Goal: Task Accomplishment & Management: Use online tool/utility

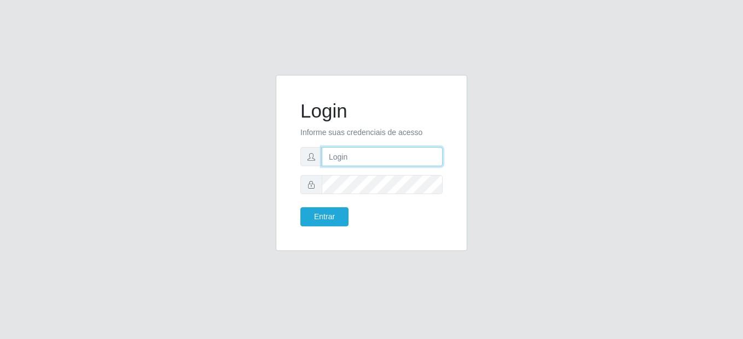
type input "mariabemais@B8"
drag, startPoint x: 356, startPoint y: 203, endPoint x: 359, endPoint y: 209, distance: 5.9
click at [357, 203] on form "Login Informe suas credenciais de acesso mariabemais@B8 Entrar" at bounding box center [372, 163] width 142 height 127
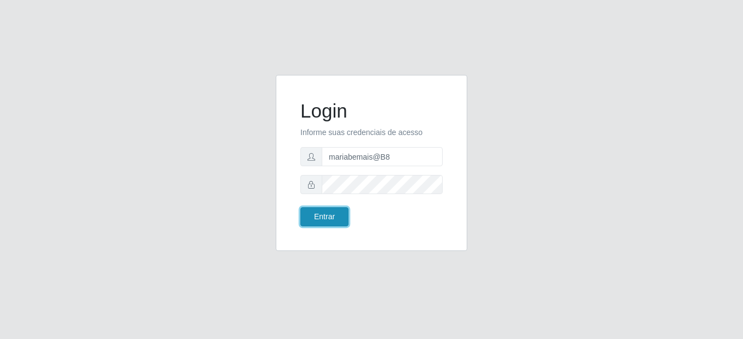
click at [335, 218] on button "Entrar" at bounding box center [325, 216] width 48 height 19
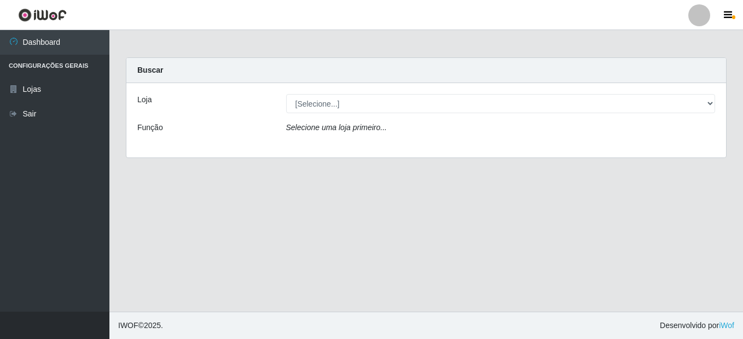
click at [719, 104] on div "[Selecione...] Bemais Supermercados - B8 [PERSON_NAME]" at bounding box center [501, 103] width 446 height 19
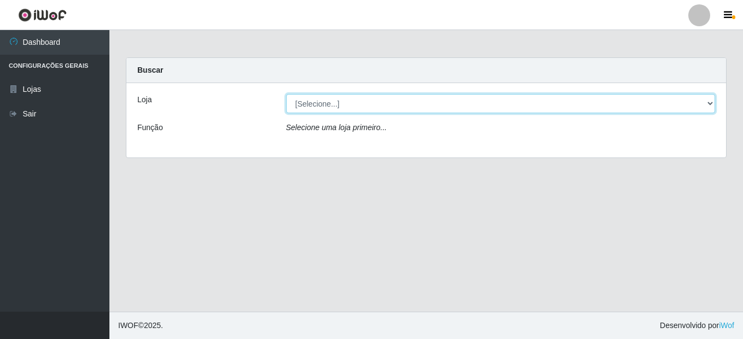
click at [706, 104] on select "[Selecione...] Bemais Supermercados - B8 [PERSON_NAME]" at bounding box center [501, 103] width 430 height 19
select select "413"
click at [286, 94] on select "[Selecione...] Bemais Supermercados - B8 [PERSON_NAME]" at bounding box center [501, 103] width 430 height 19
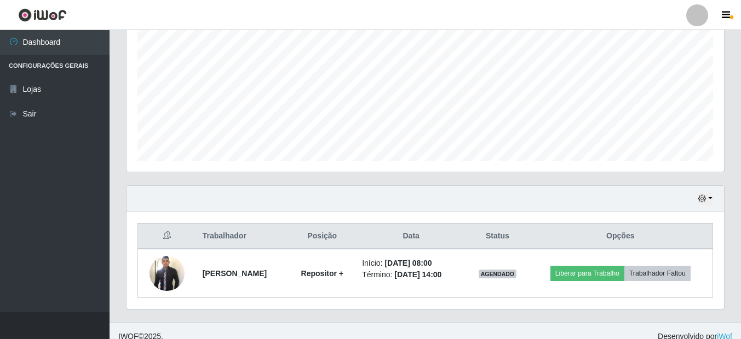
scroll to position [241, 0]
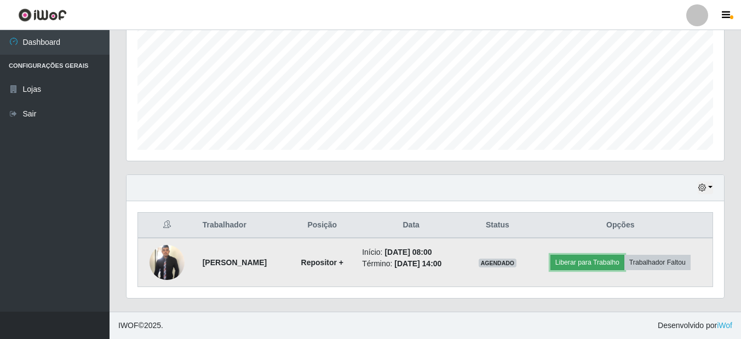
drag, startPoint x: 603, startPoint y: 268, endPoint x: 609, endPoint y: 267, distance: 5.6
click at [609, 267] on button "Liberar para Trabalho" at bounding box center [587, 262] width 74 height 15
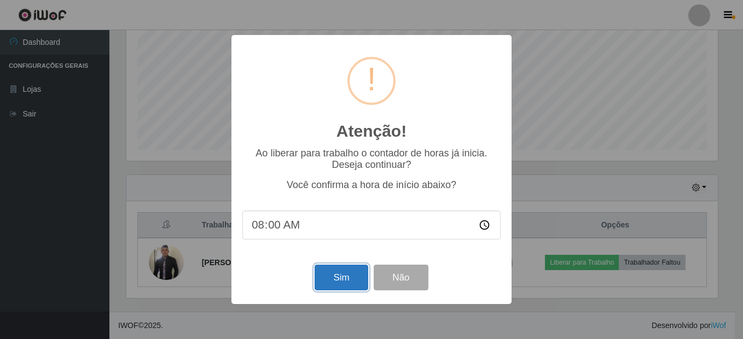
click at [349, 279] on button "Sim" at bounding box center [341, 278] width 53 height 26
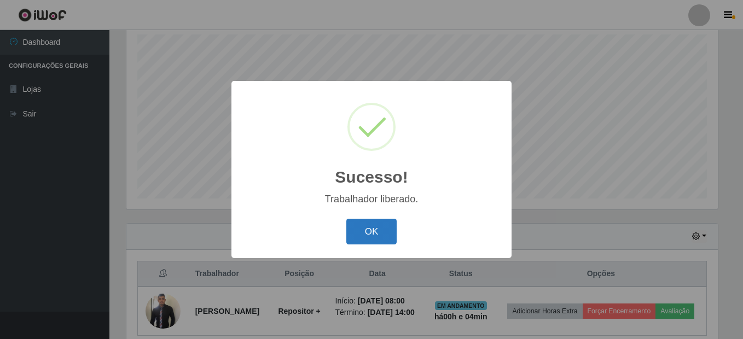
click at [395, 233] on button "OK" at bounding box center [372, 232] width 51 height 26
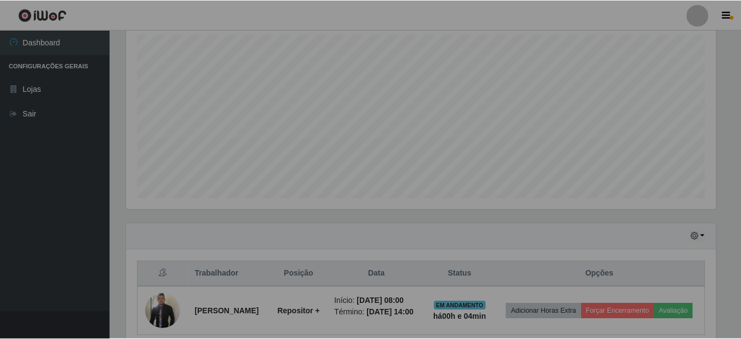
scroll to position [227, 597]
